Goal: Information Seeking & Learning: Learn about a topic

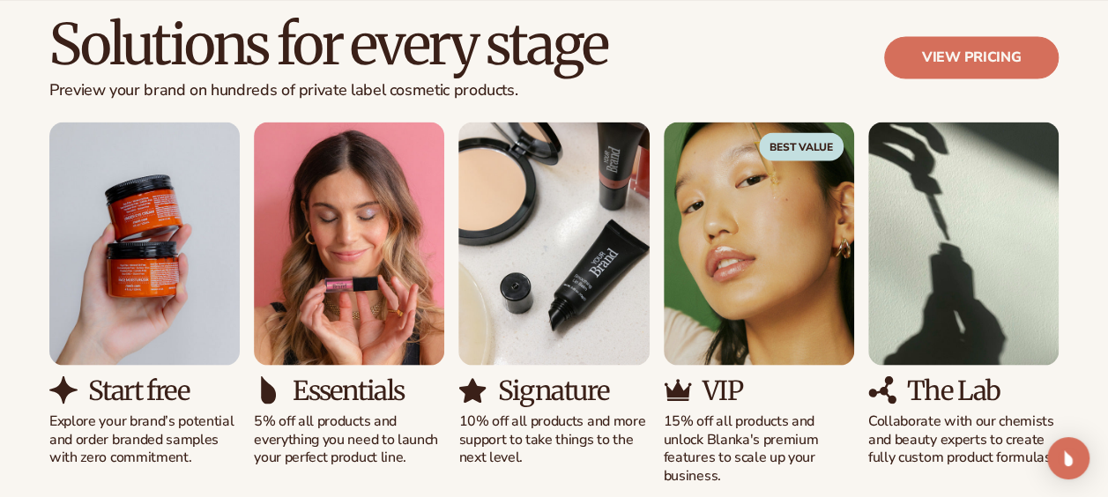
scroll to position [1587, 0]
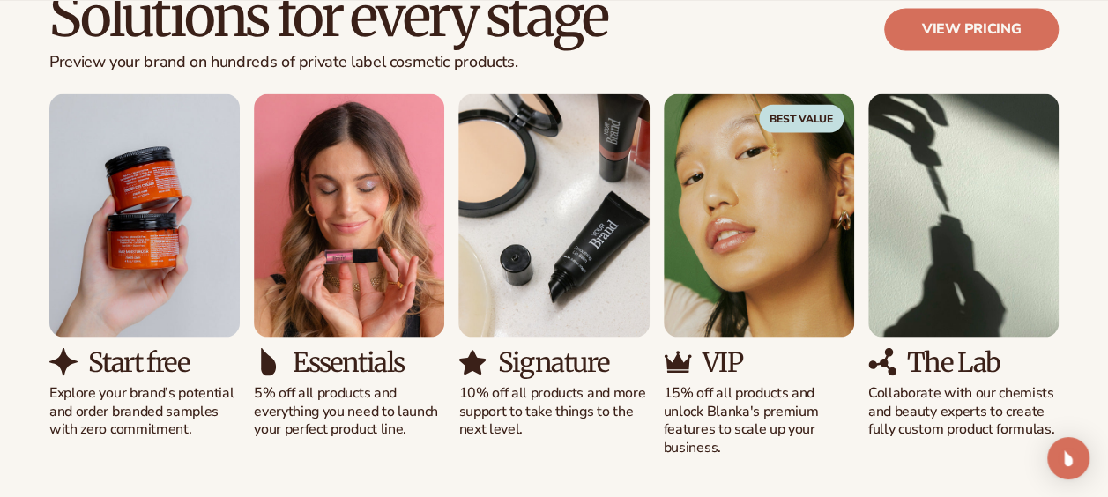
click at [949, 405] on p "Collaborate with our chemists and beauty experts to create fully custom product…" at bounding box center [963, 410] width 190 height 55
click at [952, 304] on img "5 / 5" at bounding box center [963, 214] width 190 height 243
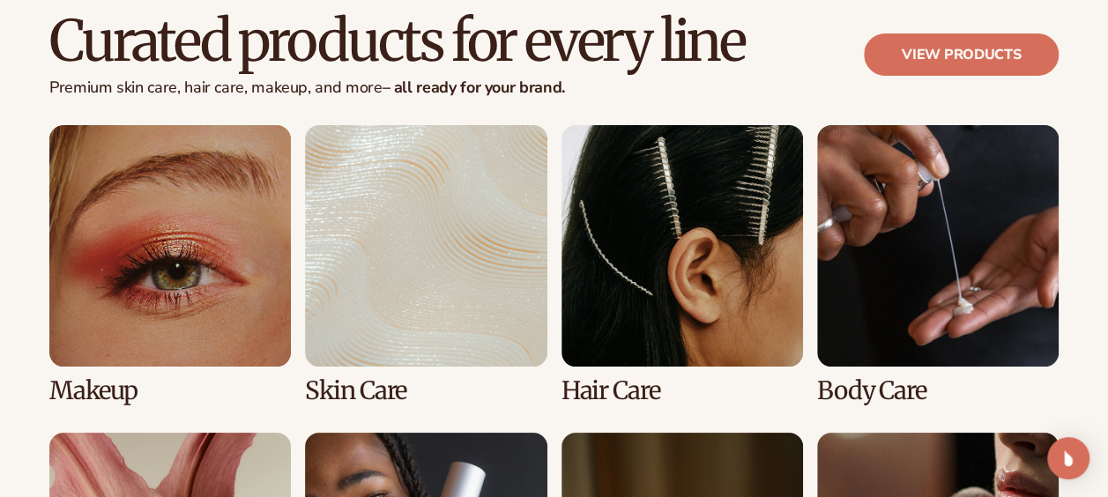
scroll to position [3350, 0]
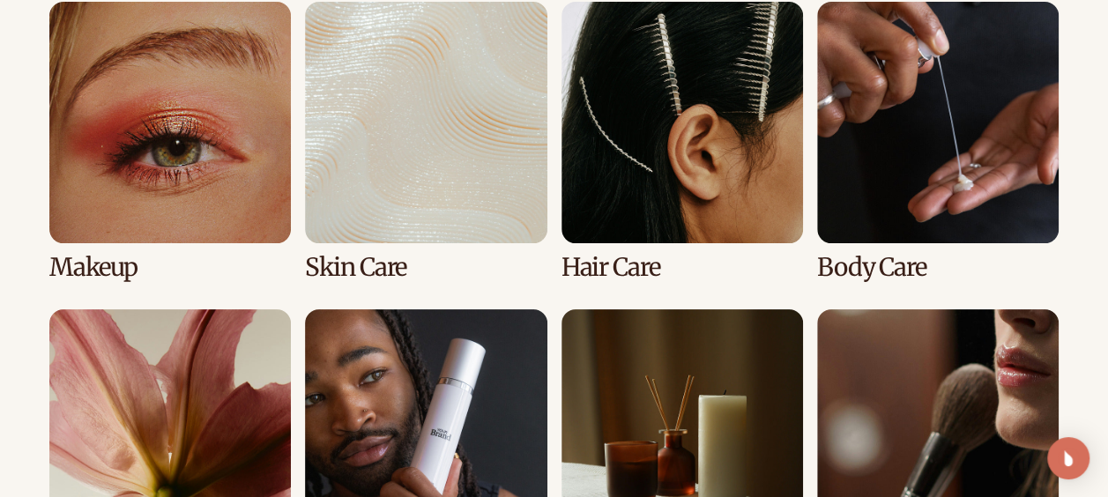
click at [908, 138] on link "4 / 8" at bounding box center [938, 141] width 242 height 279
click at [924, 174] on link "4 / 8" at bounding box center [938, 141] width 242 height 279
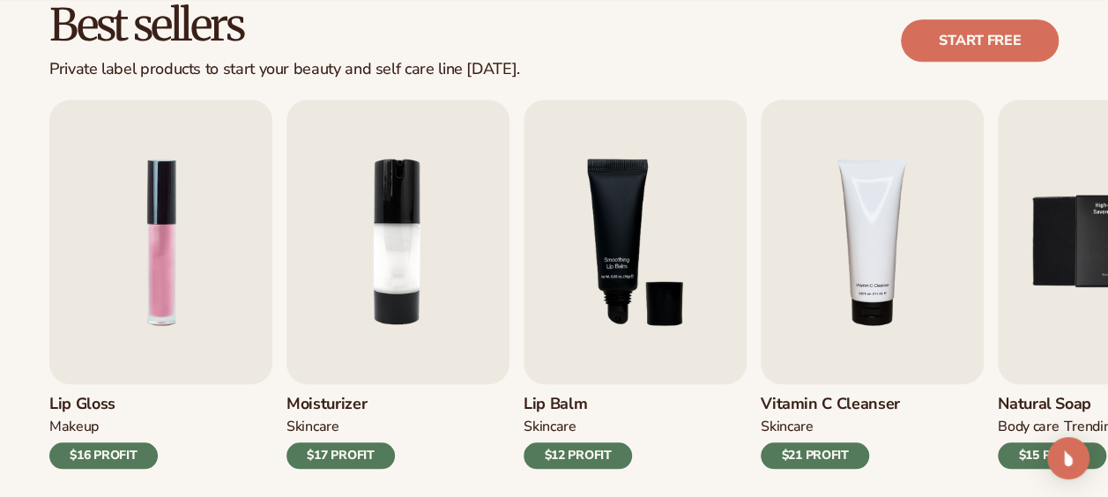
scroll to position [529, 0]
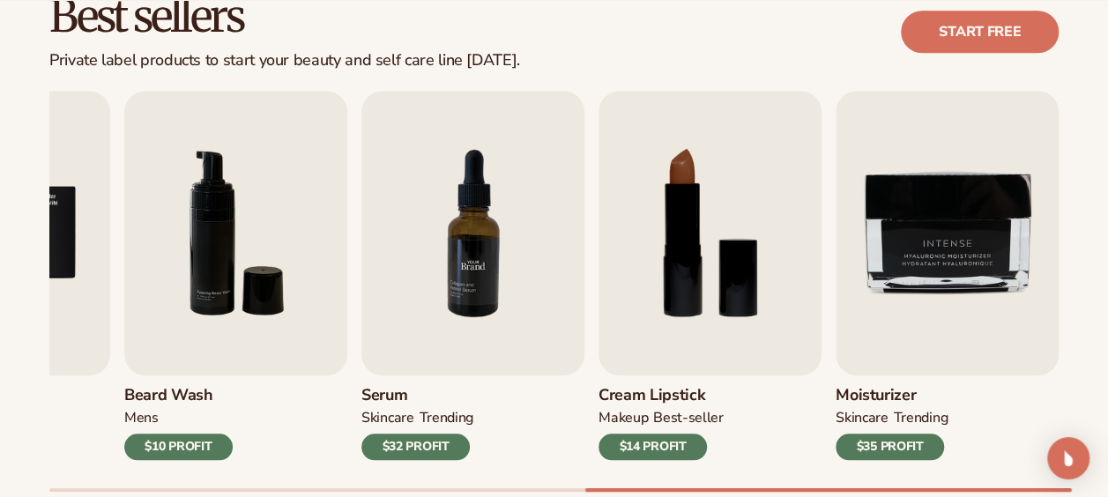
click at [510, 254] on img "7 / 9" at bounding box center [472, 233] width 223 height 285
click at [463, 298] on img "7 / 9" at bounding box center [472, 233] width 223 height 285
click at [530, 123] on img "7 / 9" at bounding box center [472, 233] width 223 height 285
click at [564, 131] on img "7 / 9" at bounding box center [472, 233] width 223 height 285
click at [564, 132] on img "7 / 9" at bounding box center [472, 233] width 223 height 285
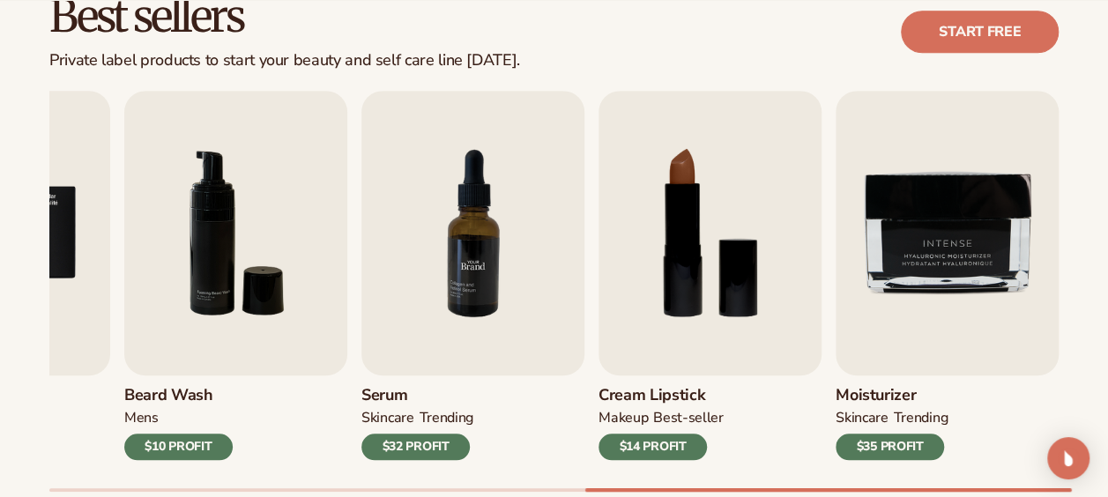
click at [494, 270] on img "7 / 9" at bounding box center [472, 233] width 223 height 285
click at [398, 391] on h3 "Serum" at bounding box center [417, 395] width 112 height 19
click at [410, 440] on div "$32 PROFIT" at bounding box center [415, 447] width 108 height 26
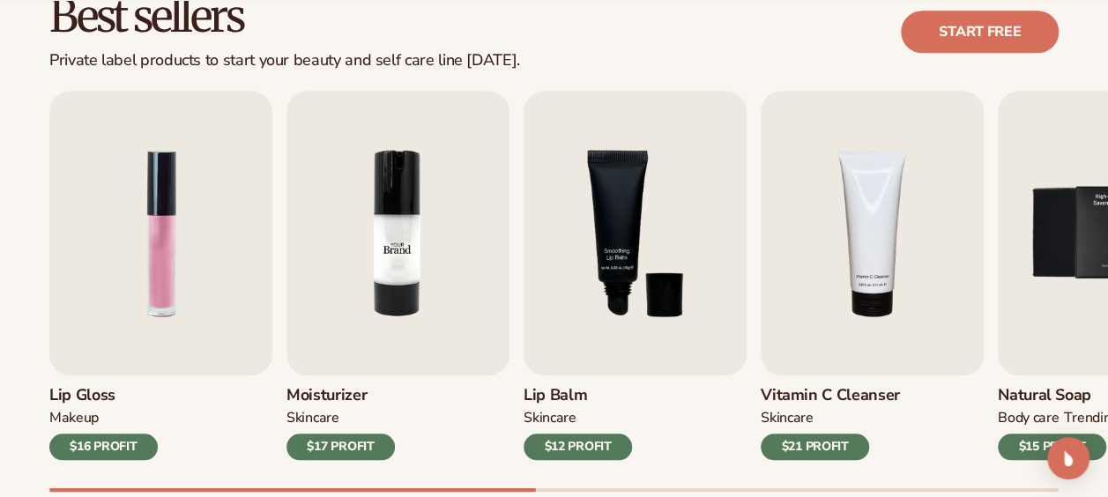
click at [393, 236] on img "2 / 9" at bounding box center [398, 233] width 223 height 285
click at [171, 211] on img "1 / 9" at bounding box center [160, 233] width 223 height 285
click at [153, 167] on img "1 / 9" at bounding box center [160, 233] width 223 height 285
